Goal: Find specific page/section: Find specific page/section

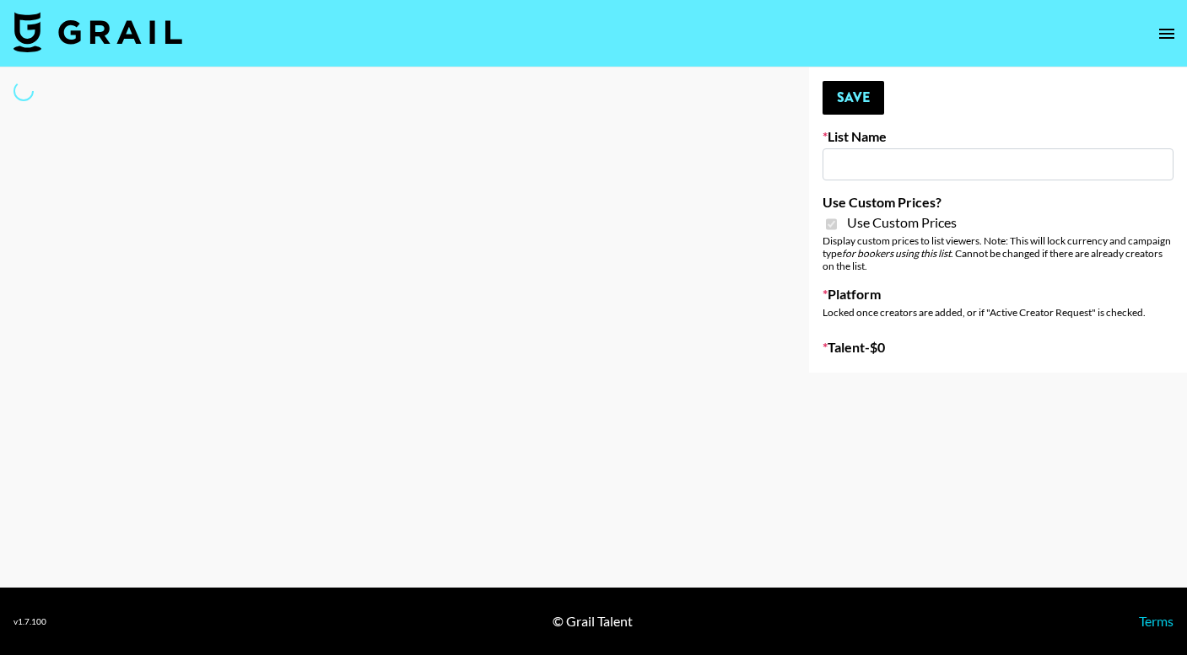
type input "Grace Club"
checkbox input "true"
select select "Brand"
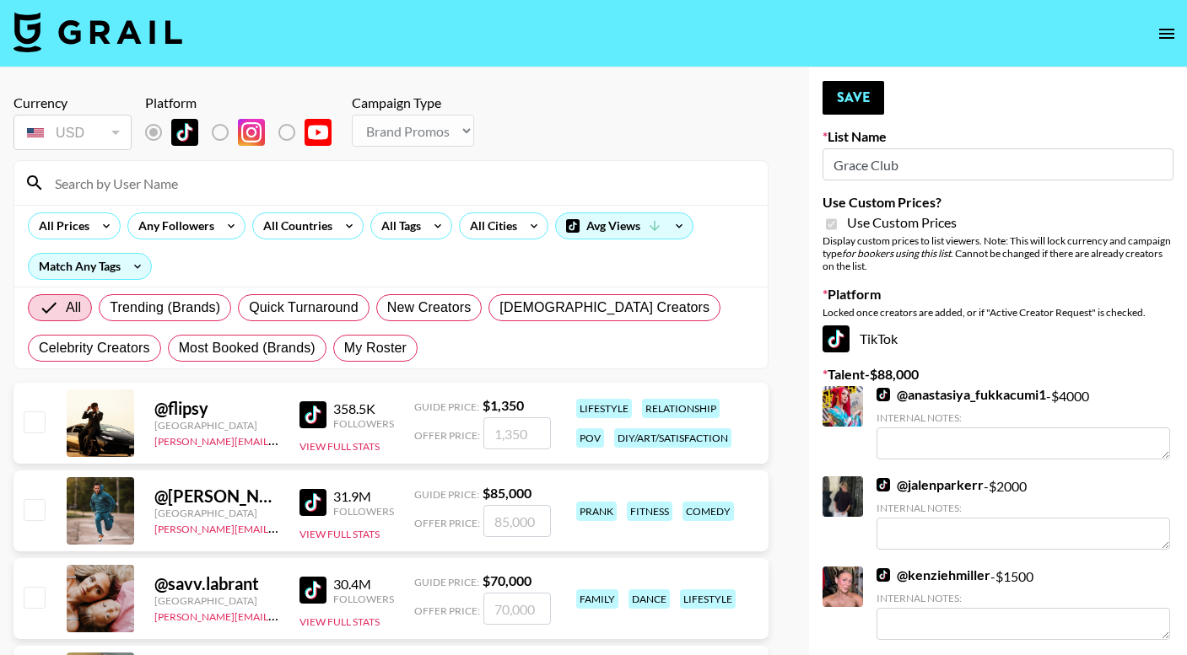
click at [261, 177] on input at bounding box center [401, 183] width 713 height 27
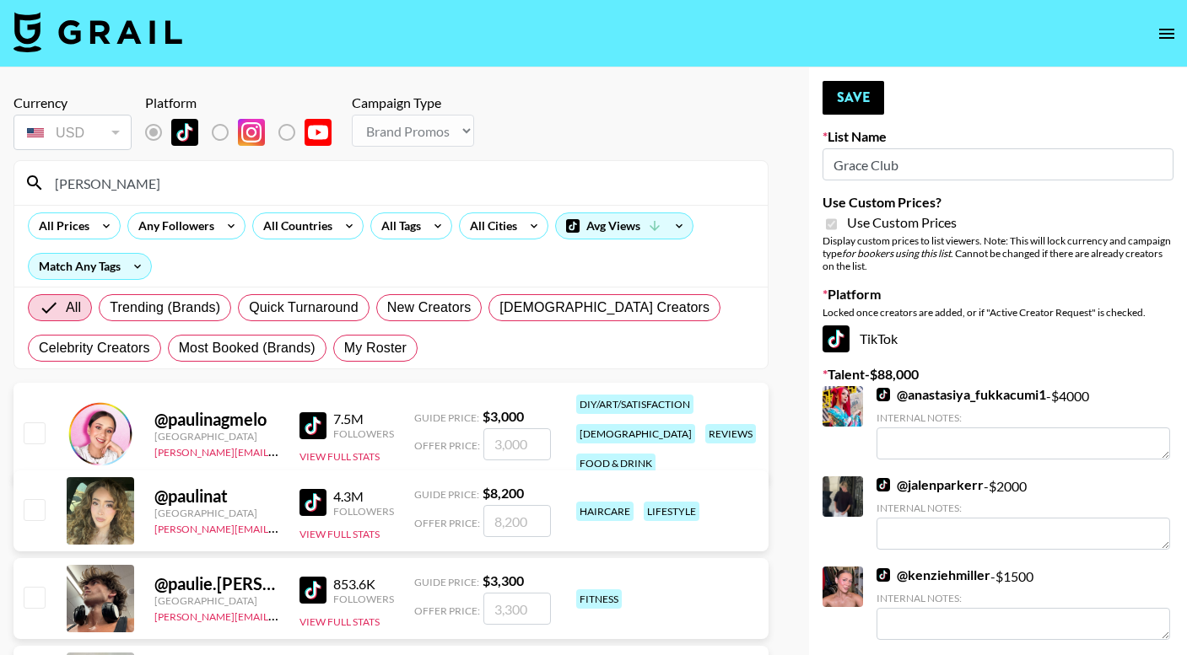
type input "[PERSON_NAME]"
click at [310, 499] on img at bounding box center [312, 502] width 27 height 27
click at [97, 34] on img at bounding box center [97, 32] width 169 height 40
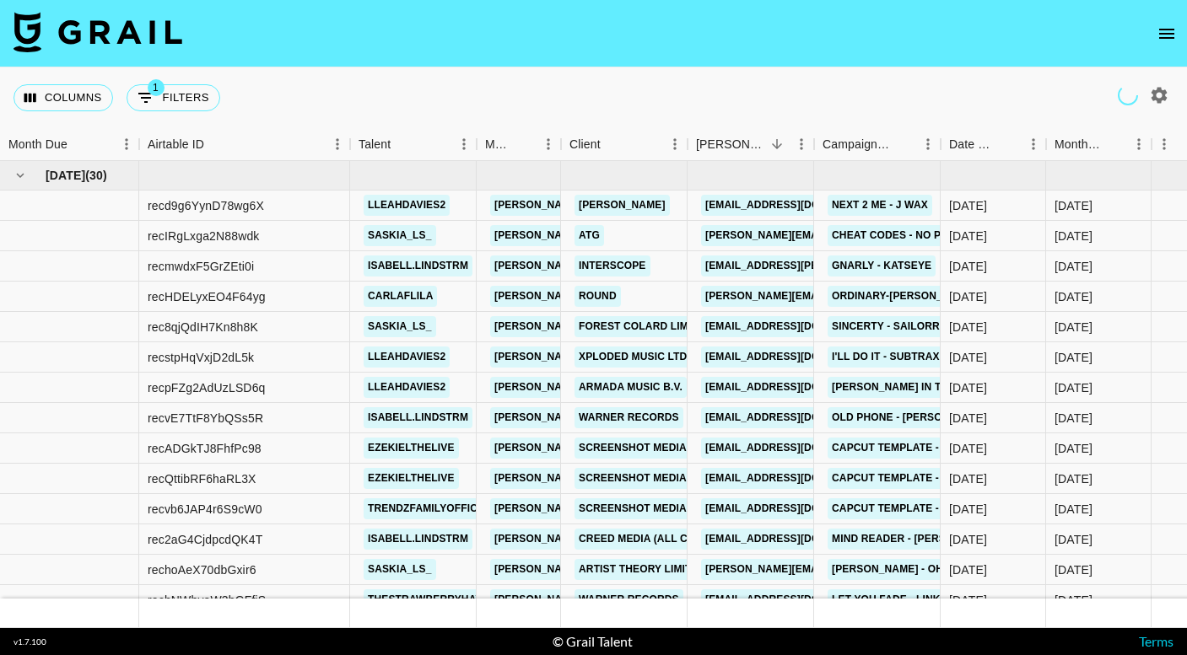
click at [1158, 34] on icon "open drawer" at bounding box center [1166, 34] width 20 height 20
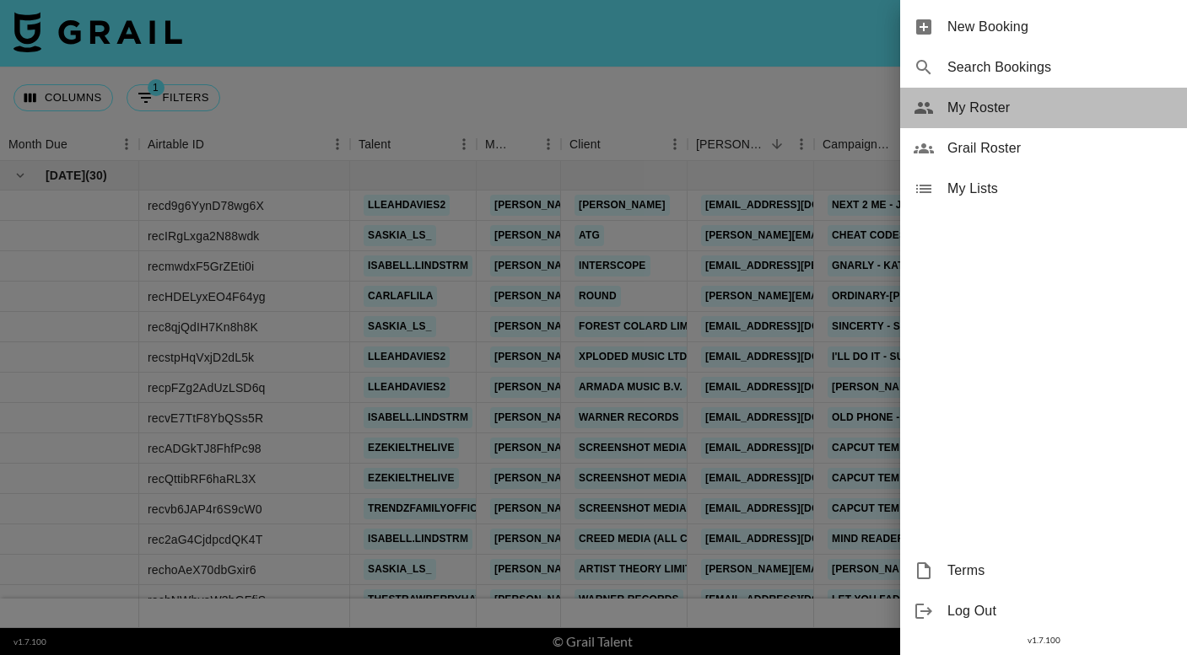
click at [1039, 111] on span "My Roster" at bounding box center [1060, 108] width 226 height 20
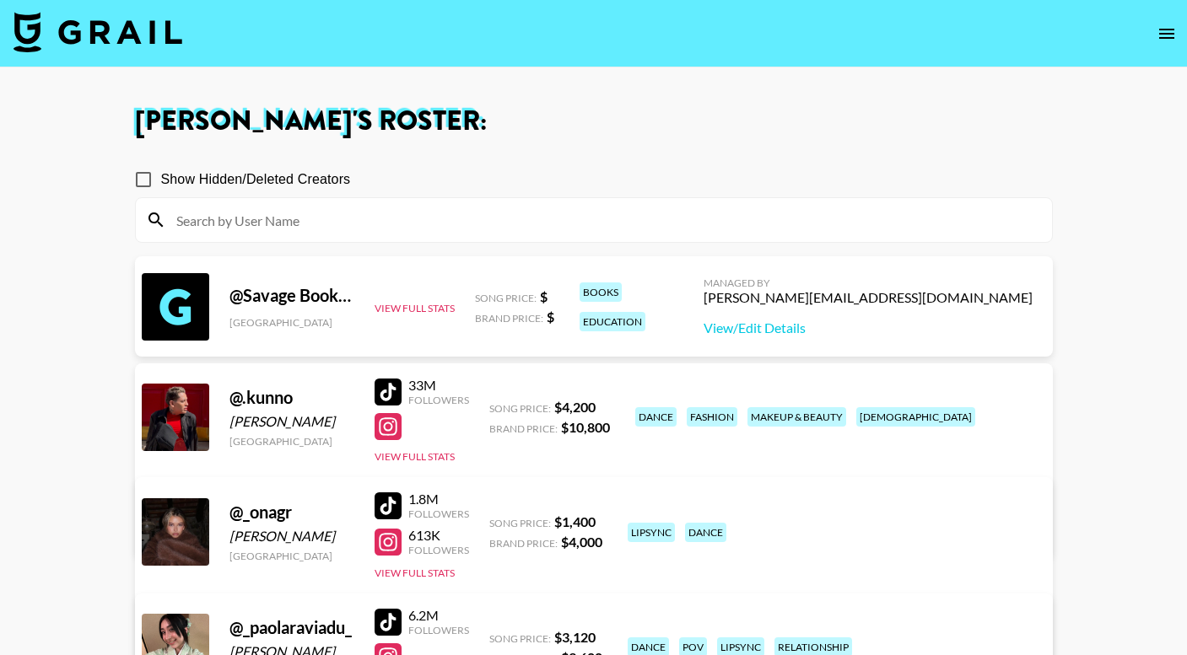
click at [493, 196] on div "Show Hidden/Deleted Creators" at bounding box center [594, 179] width 918 height 35
click at [493, 221] on input at bounding box center [604, 220] width 876 height 27
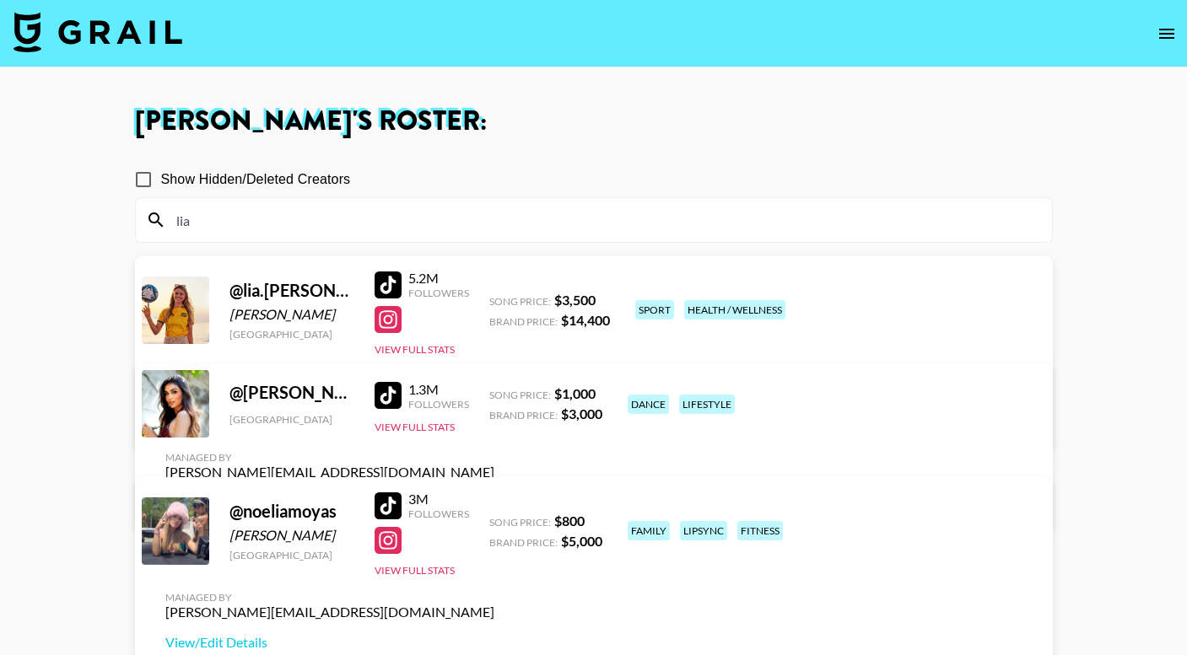
type input "lia"
click at [385, 288] on div at bounding box center [388, 285] width 27 height 27
click at [337, 213] on input "lia" at bounding box center [604, 220] width 876 height 27
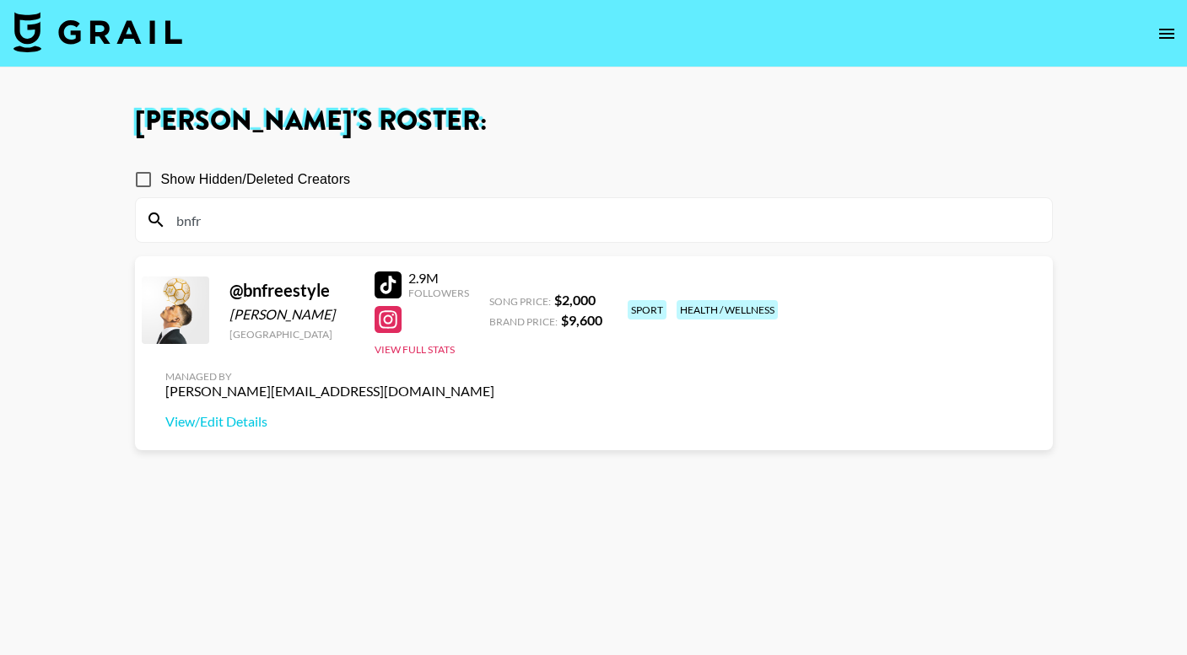
type input "bnfr"
click at [380, 278] on div at bounding box center [388, 285] width 27 height 27
click at [311, 218] on input "bnfr" at bounding box center [604, 220] width 876 height 27
type input "sp9"
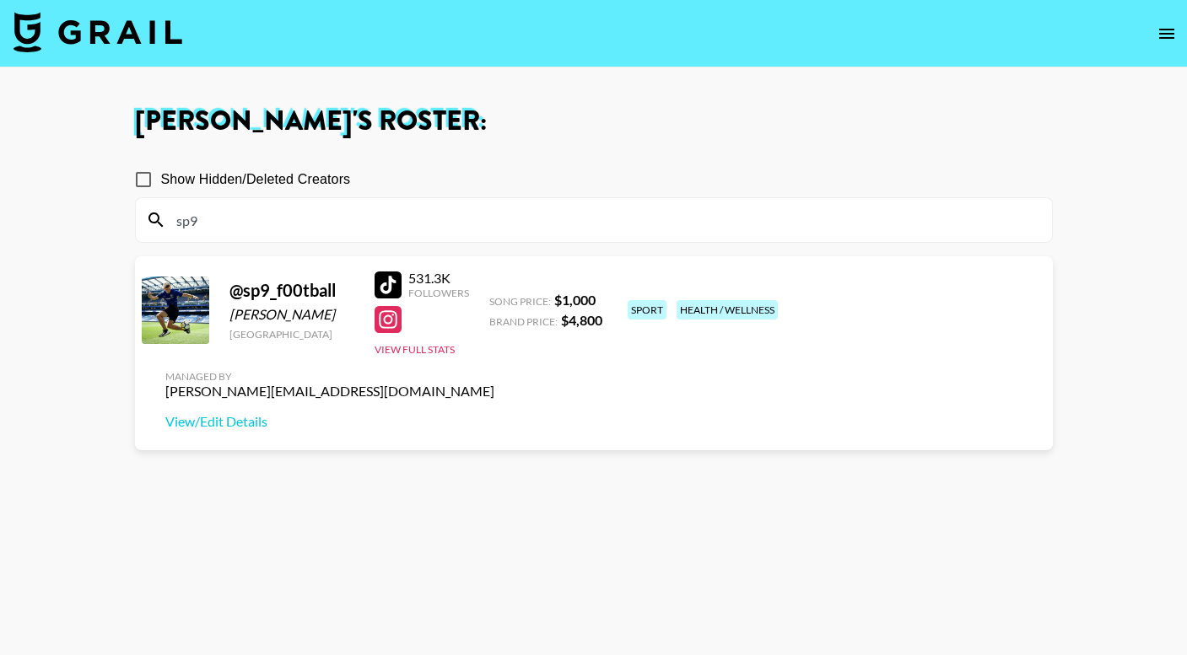
click at [381, 278] on div at bounding box center [388, 285] width 27 height 27
click at [268, 216] on input "sp9" at bounding box center [604, 220] width 876 height 27
type input "dmo"
click at [394, 285] on div at bounding box center [388, 285] width 27 height 27
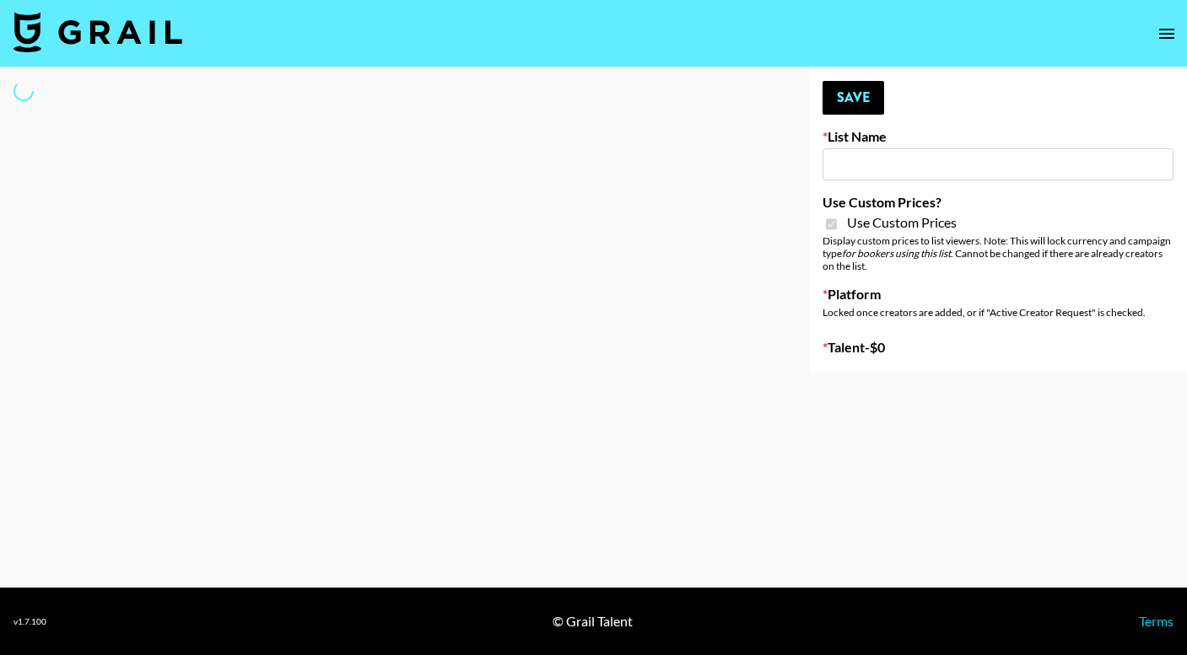
type input "D&B"
checkbox input "true"
select select "Brand"
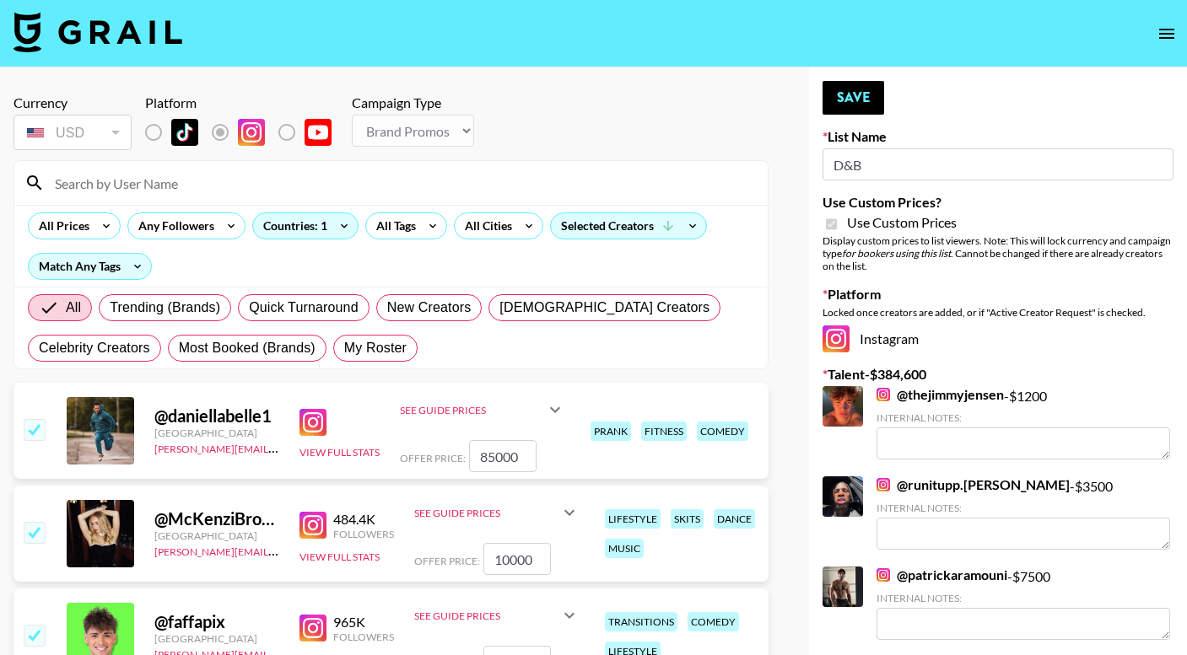
click at [243, 186] on input at bounding box center [401, 183] width 713 height 27
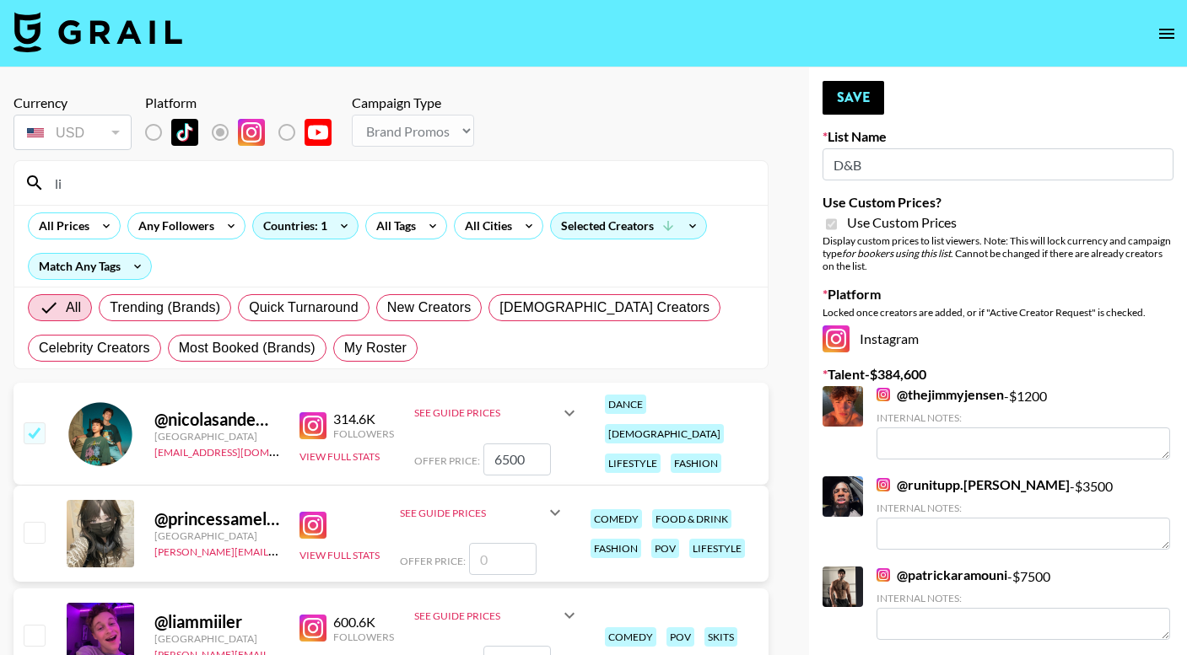
type input "l"
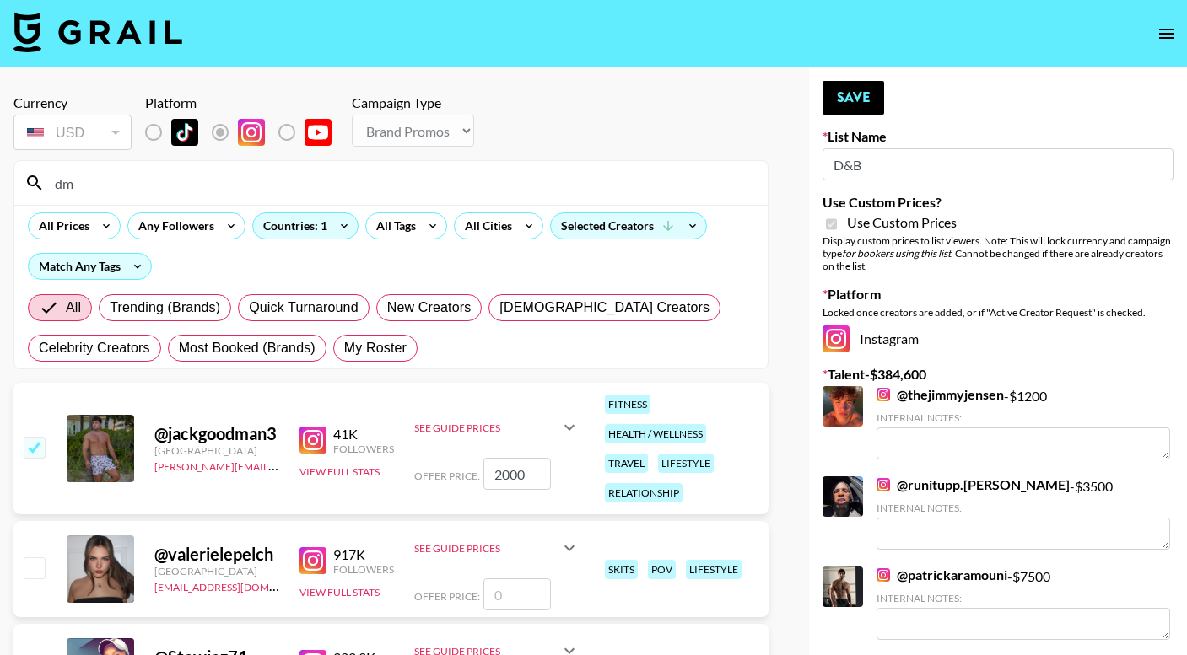
type input "d"
